Goal: Complete application form

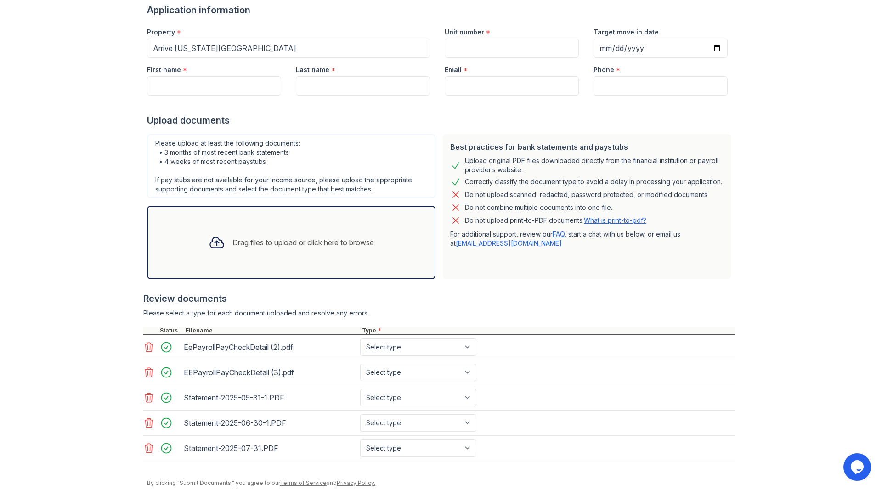
scroll to position [107, 0]
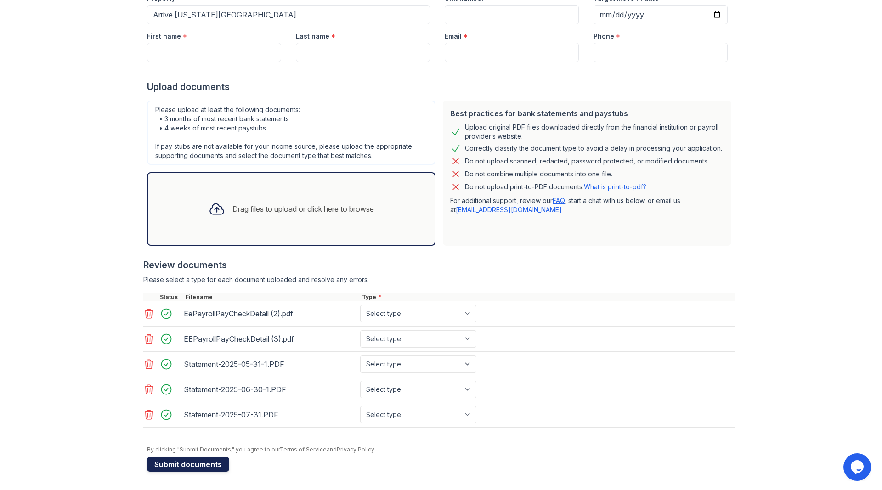
click at [208, 430] on button "Submit documents" at bounding box center [188, 464] width 82 height 15
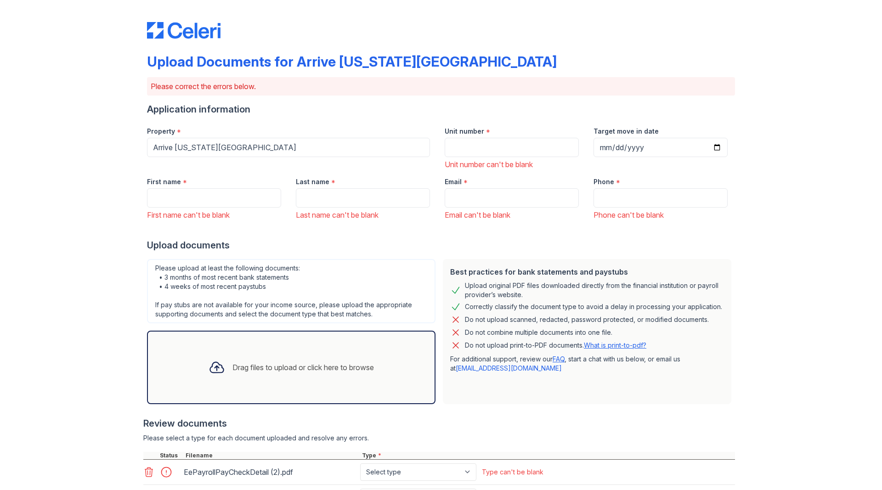
scroll to position [188, 0]
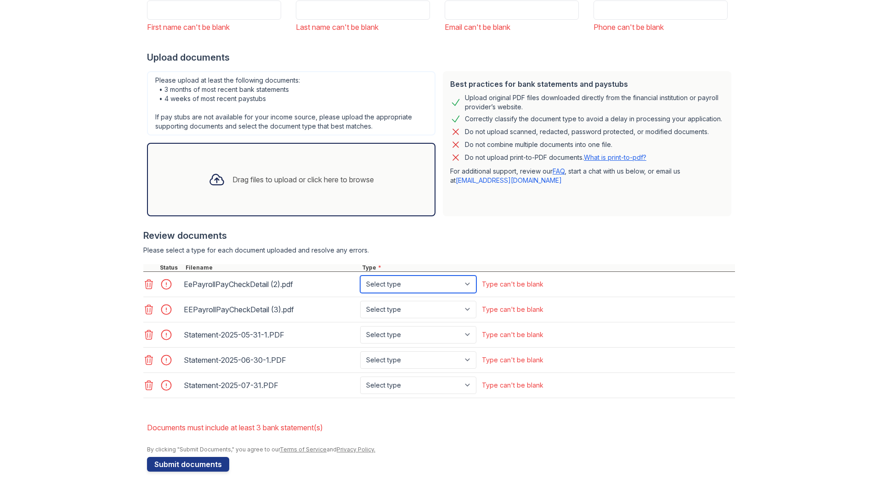
click at [360, 275] on select "Select type Paystub Bank Statement Offer Letter Tax Documents Benefit Award Let…" at bounding box center [418, 283] width 116 height 17
select select "paystub"
click option "Paystub" at bounding box center [0, 0] width 0 height 0
click at [360, 301] on select "Select type Paystub Bank Statement Offer Letter Tax Documents Benefit Award Let…" at bounding box center [418, 309] width 116 height 17
select select "paystub"
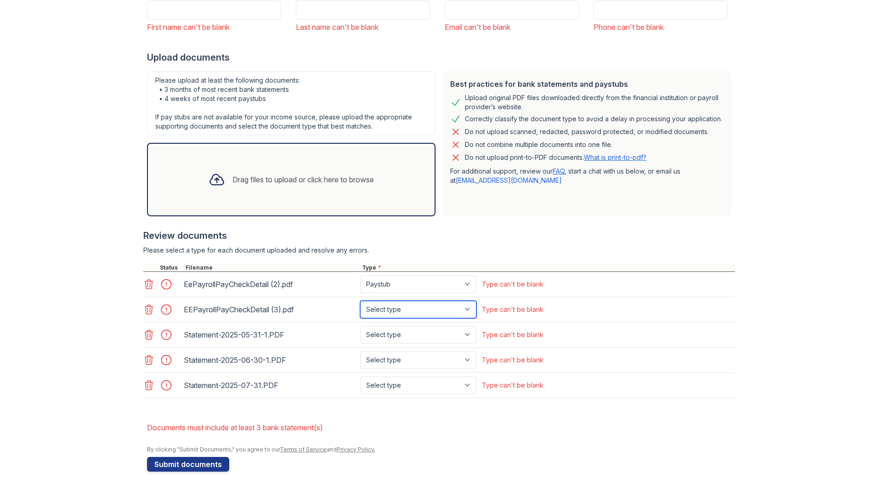
click option "Paystub" at bounding box center [0, 0] width 0 height 0
click at [360, 326] on select "Select type Paystub Bank Statement Offer Letter Tax Documents Benefit Award Let…" at bounding box center [418, 334] width 116 height 17
select select "bank_statement"
click option "Bank Statement" at bounding box center [0, 0] width 0 height 0
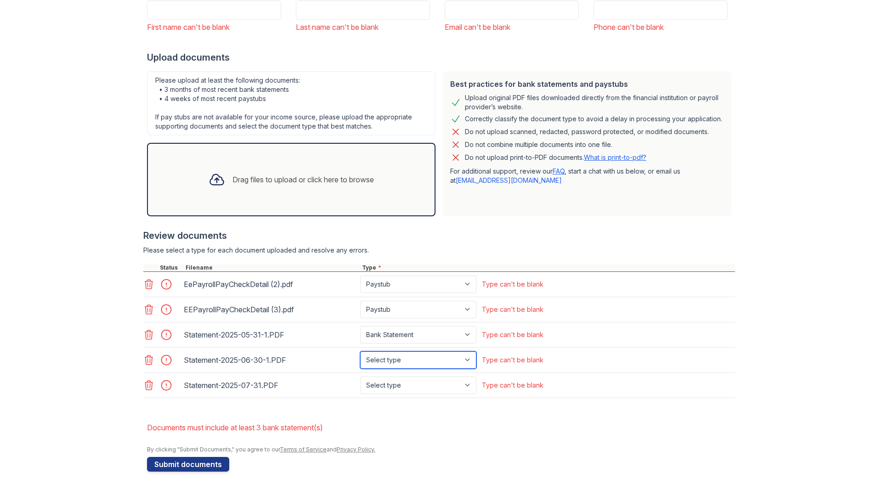
click at [360, 351] on select "Select type Paystub Bank Statement Offer Letter Tax Documents Benefit Award Let…" at bounding box center [418, 359] width 116 height 17
select select "bank_statement"
click option "Bank Statement" at bounding box center [0, 0] width 0 height 0
click at [360, 377] on select "Select type Paystub Bank Statement Offer Letter Tax Documents Benefit Award Let…" at bounding box center [418, 385] width 116 height 17
select select "bank_statement"
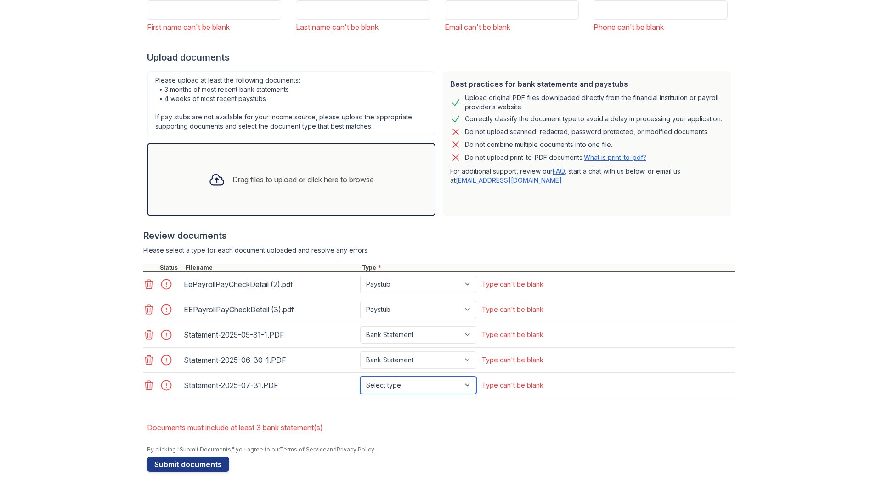
click option "Bank Statement" at bounding box center [0, 0] width 0 height 0
click at [396, 343] on div "Statement-2025-05-31-1.PDF Select type Paystub Bank Statement Offer Letter Tax …" at bounding box center [438, 334] width 591 height 25
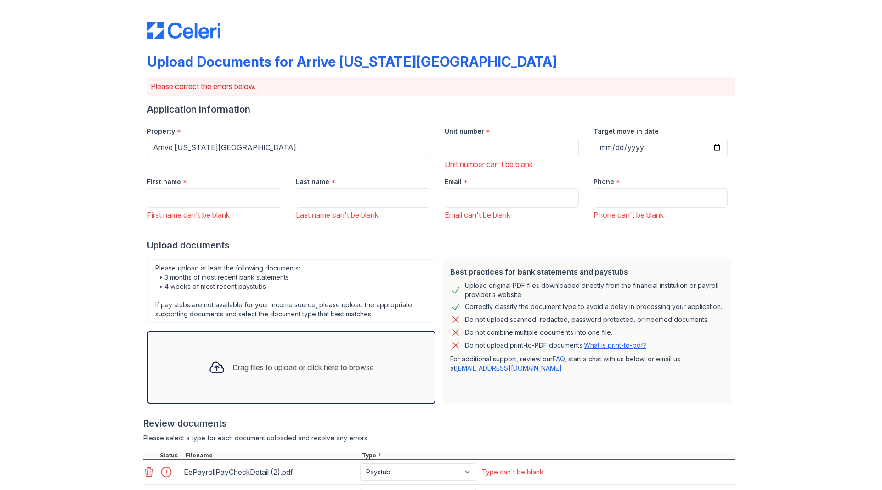
click at [192, 177] on div "First name *" at bounding box center [214, 179] width 134 height 18
click at [191, 184] on div "First name *" at bounding box center [214, 179] width 134 height 18
click at [170, 193] on input "First name" at bounding box center [214, 197] width 134 height 19
type input "Gabrielle"
type input "Sue"
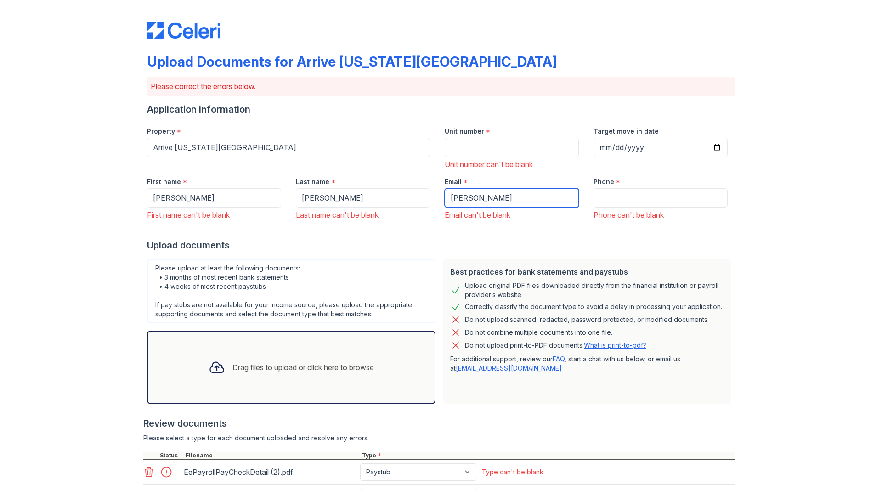
type input "gabriellesue@gmail.com"
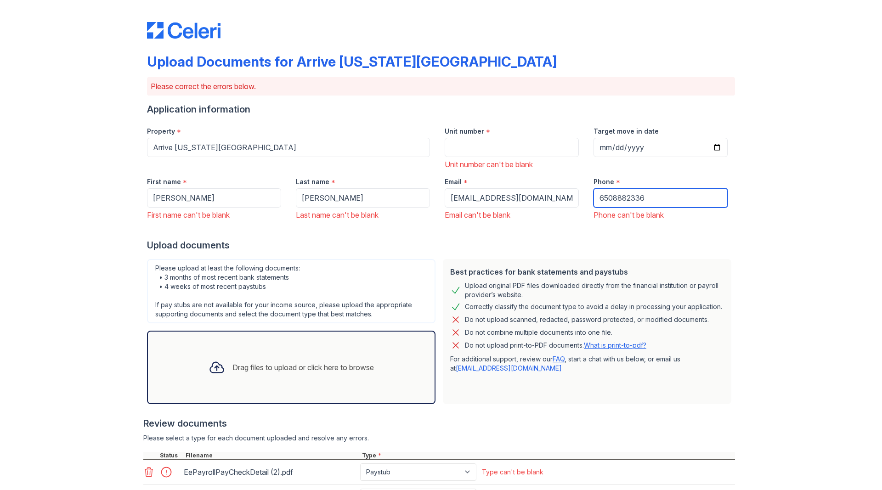
type input "6508882336"
click at [396, 145] on input "Unit number" at bounding box center [511, 147] width 134 height 19
type input "2910"
click at [396, 215] on div "Phone * 6508882336 Phone can't be blank" at bounding box center [660, 195] width 149 height 51
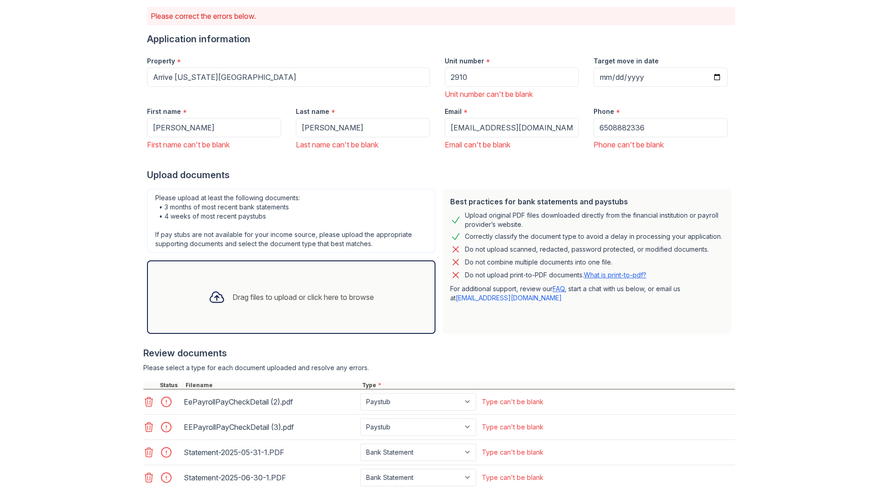
scroll to position [188, 0]
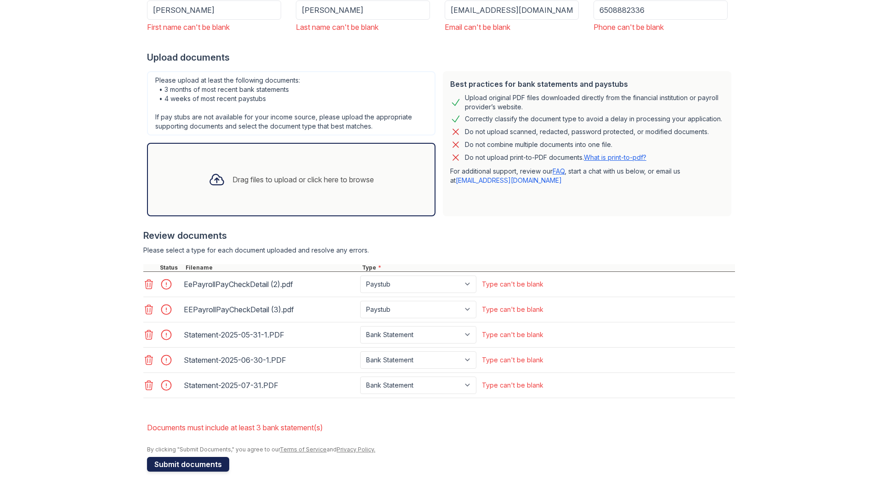
click at [203, 430] on button "Submit documents" at bounding box center [188, 464] width 82 height 15
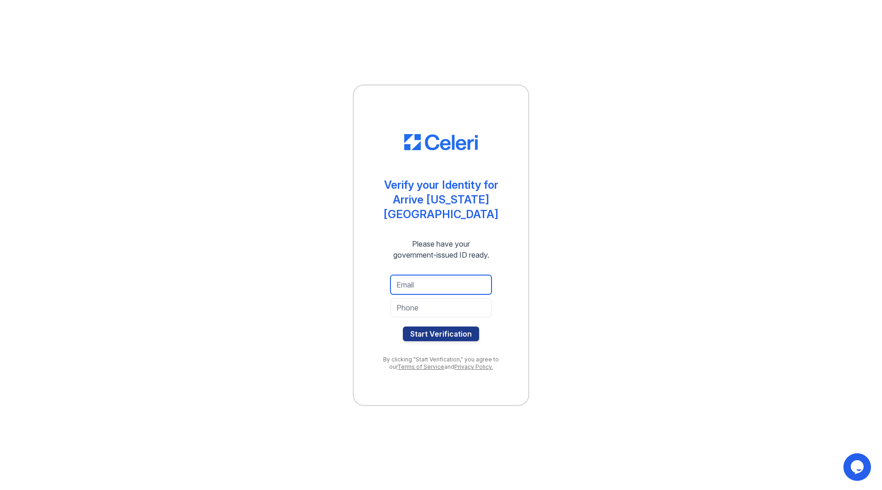
click at [414, 275] on input "email" at bounding box center [440, 284] width 101 height 19
type input "gabriellesue@gmail.com"
type input "6508882336"
click at [476, 326] on button "Start Verification" at bounding box center [441, 333] width 76 height 15
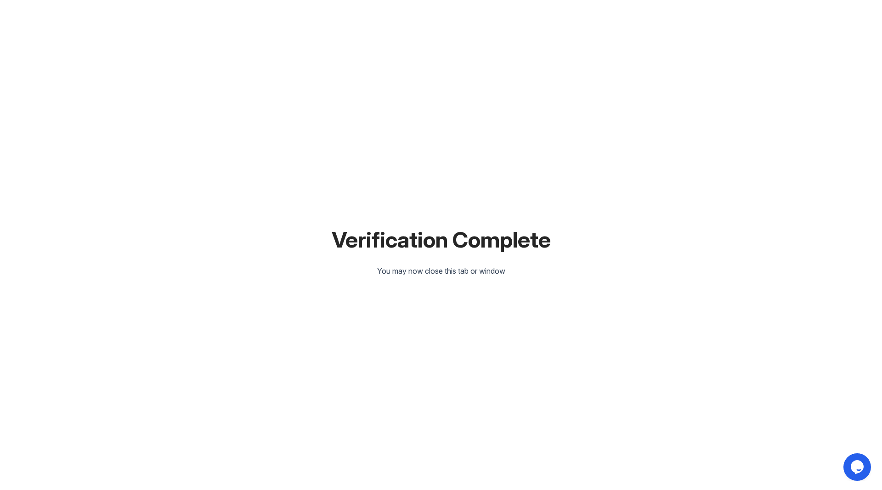
click at [353, 84] on div "Verification Complete You may now close this tab or window" at bounding box center [441, 245] width 852 height 490
